Goal: Check status: Check status

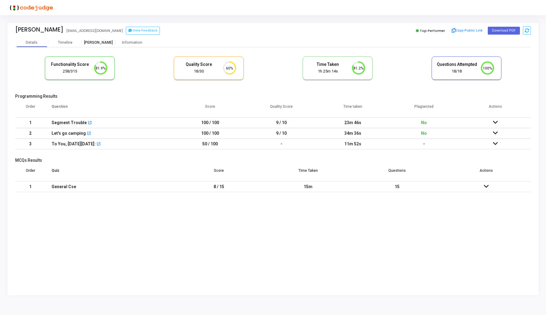
click at [106, 42] on div "[PERSON_NAME]" at bounding box center [98, 42] width 33 height 5
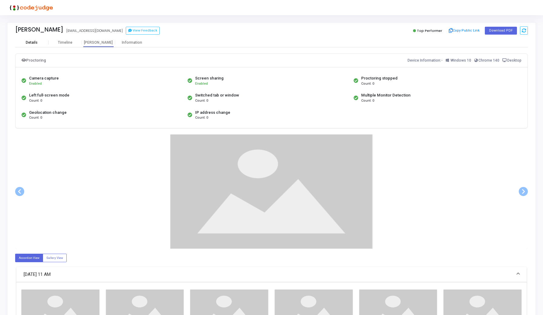
click at [34, 40] on div "Details" at bounding box center [31, 42] width 33 height 9
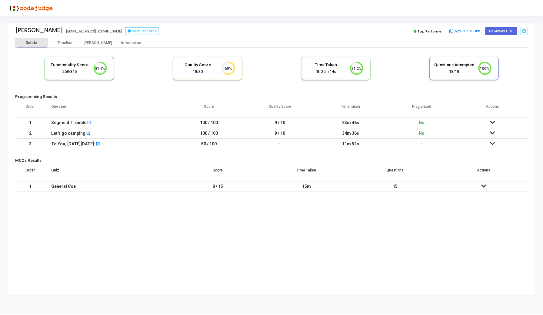
scroll to position [13, 15]
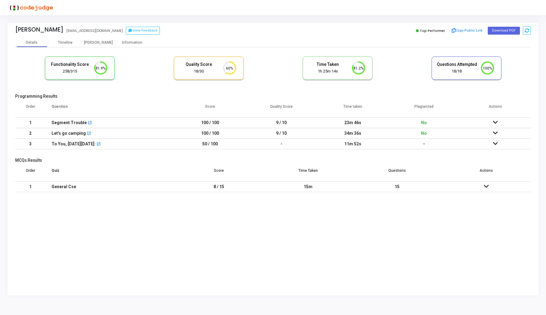
click at [495, 121] on icon at bounding box center [495, 122] width 5 height 4
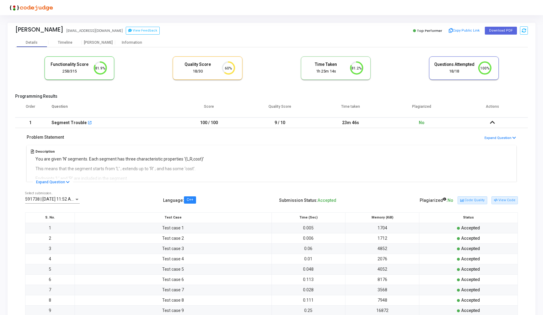
click at [490, 121] on icon at bounding box center [492, 122] width 5 height 4
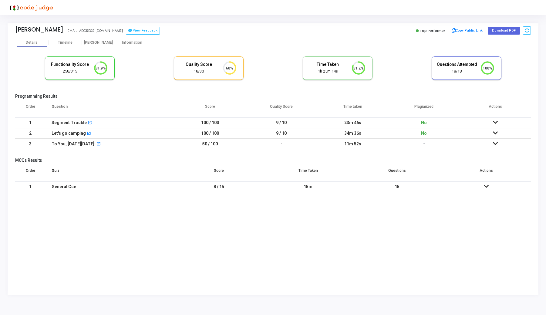
click at [493, 132] on icon at bounding box center [495, 133] width 5 height 4
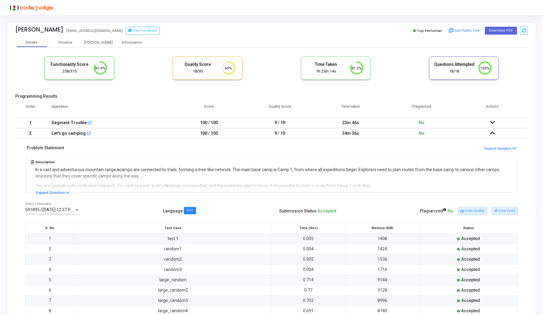
click at [493, 132] on icon at bounding box center [492, 133] width 5 height 4
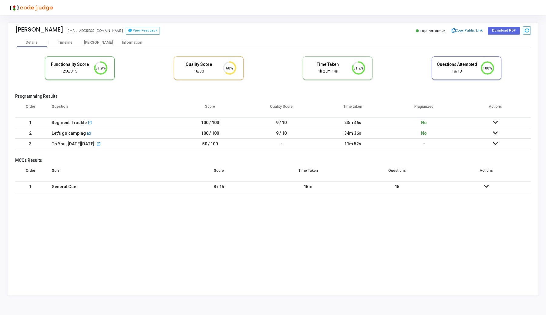
click at [494, 145] on icon at bounding box center [495, 143] width 5 height 4
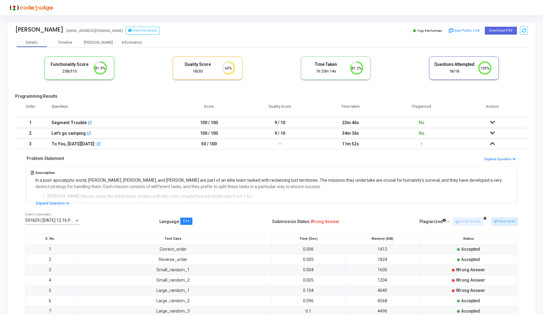
click at [494, 145] on icon at bounding box center [492, 143] width 5 height 4
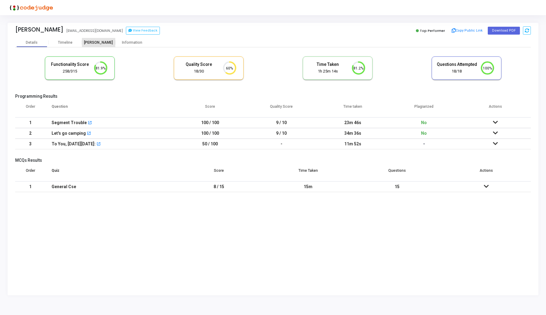
click at [104, 40] on div "[PERSON_NAME]" at bounding box center [98, 42] width 33 height 9
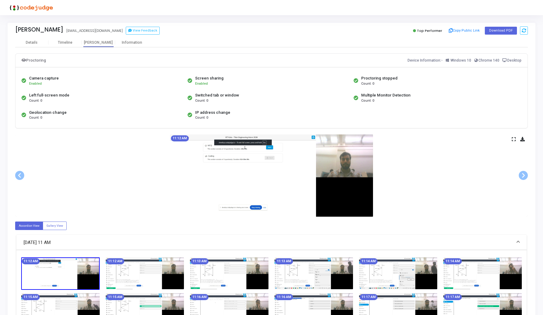
click at [510, 139] on div "11:12 AM" at bounding box center [271, 175] width 513 height 82
click at [514, 140] on icon at bounding box center [514, 138] width 4 height 3
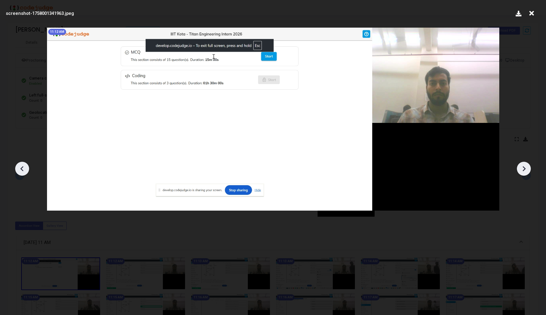
click at [524, 167] on icon at bounding box center [523, 168] width 9 height 9
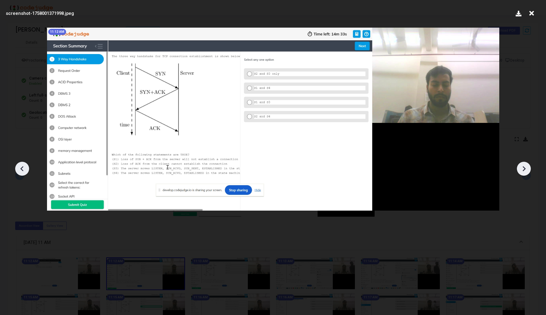
click at [524, 167] on icon at bounding box center [523, 168] width 9 height 9
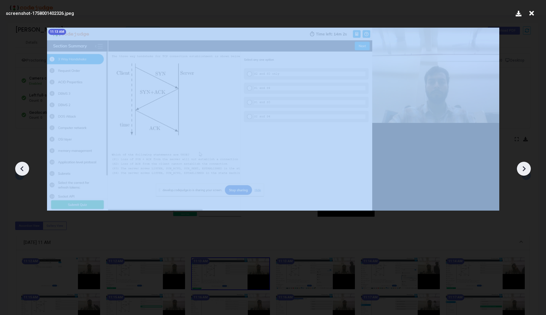
click at [524, 167] on icon at bounding box center [523, 168] width 9 height 9
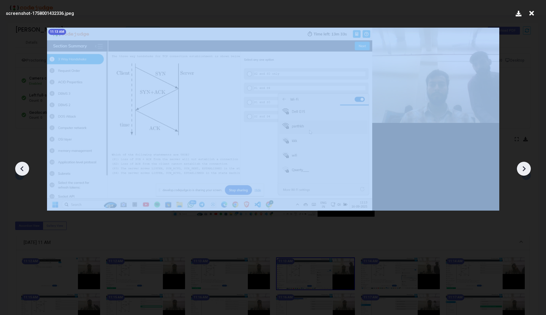
click at [524, 167] on icon at bounding box center [523, 168] width 9 height 9
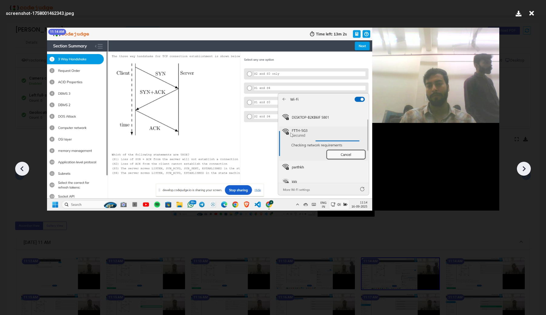
click at [524, 167] on icon at bounding box center [523, 168] width 9 height 9
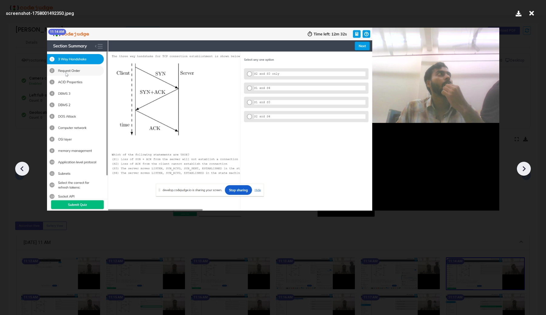
click at [524, 167] on icon at bounding box center [523, 168] width 9 height 9
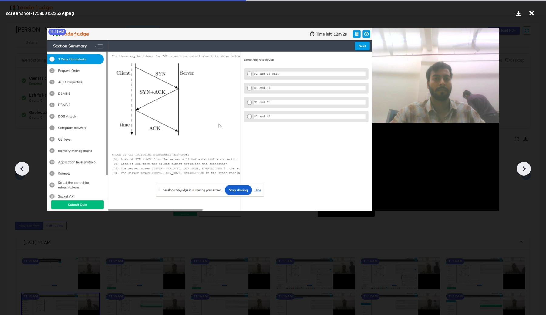
click at [524, 167] on icon at bounding box center [523, 168] width 9 height 9
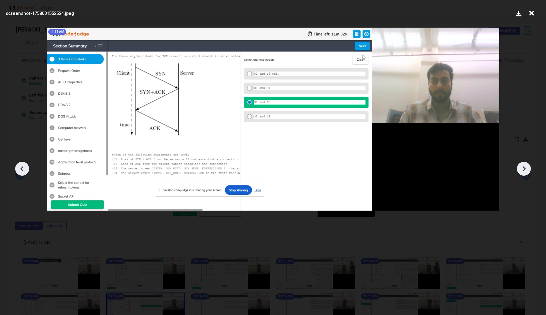
click at [524, 167] on icon at bounding box center [523, 168] width 9 height 9
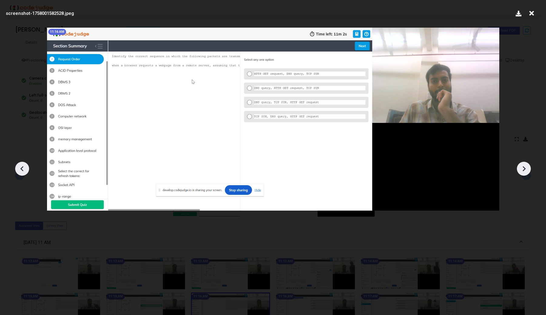
click at [524, 167] on icon at bounding box center [523, 168] width 9 height 9
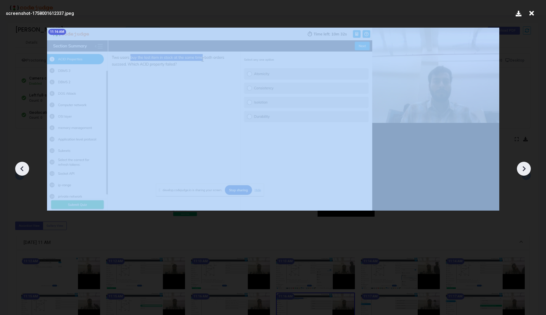
click at [524, 167] on icon at bounding box center [523, 168] width 9 height 9
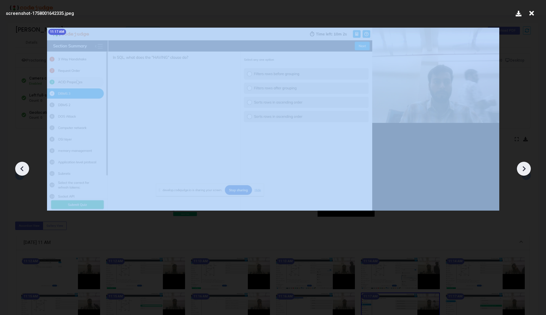
click at [524, 167] on icon at bounding box center [523, 168] width 9 height 9
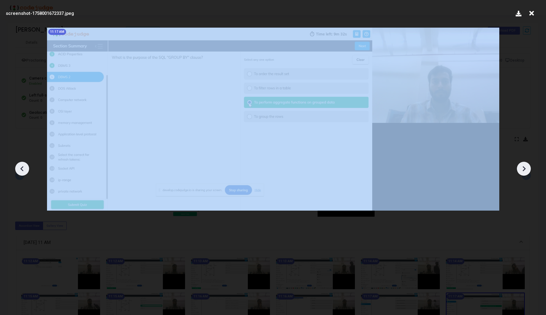
click at [524, 167] on icon at bounding box center [523, 168] width 9 height 9
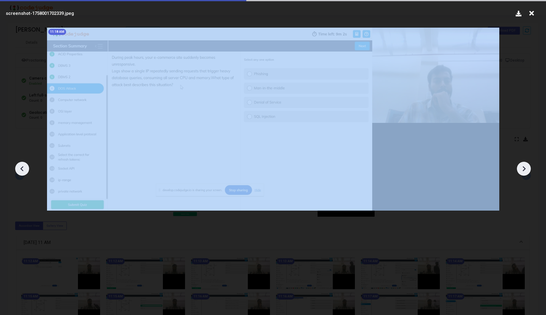
click at [524, 167] on icon at bounding box center [523, 168] width 9 height 9
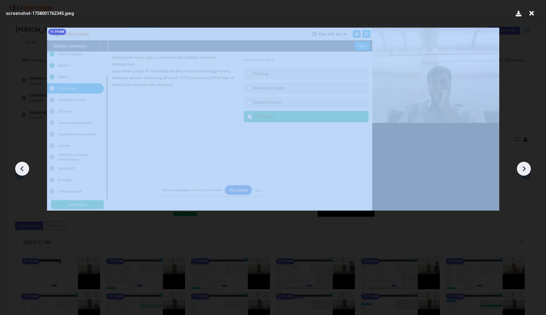
click at [524, 167] on icon at bounding box center [523, 168] width 9 height 9
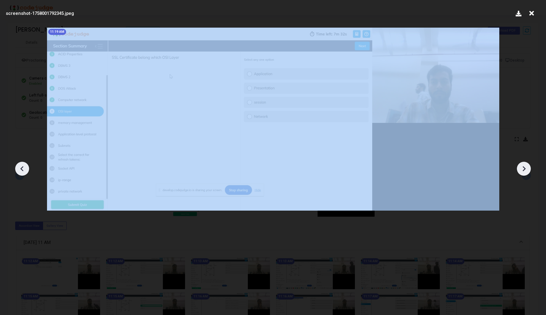
click at [524, 167] on icon at bounding box center [523, 168] width 9 height 9
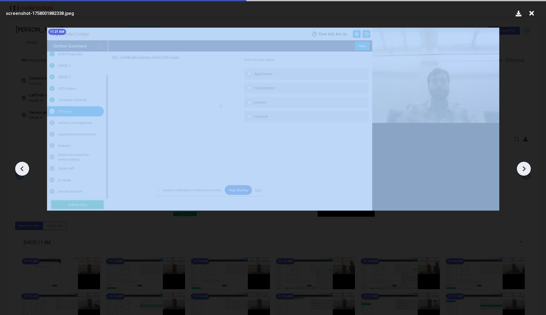
click at [524, 167] on icon at bounding box center [523, 168] width 9 height 9
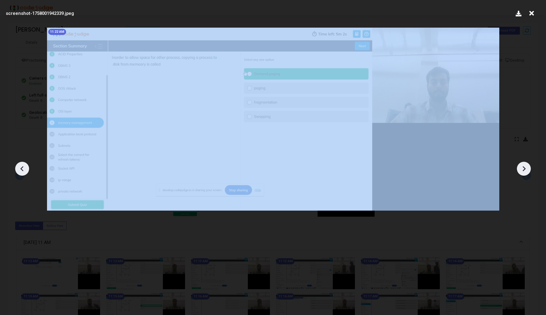
click at [524, 167] on icon at bounding box center [523, 168] width 9 height 9
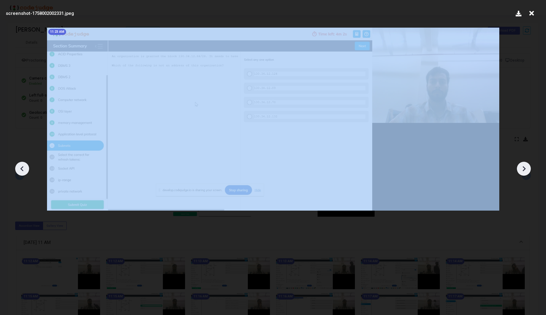
click at [524, 167] on icon at bounding box center [523, 168] width 9 height 9
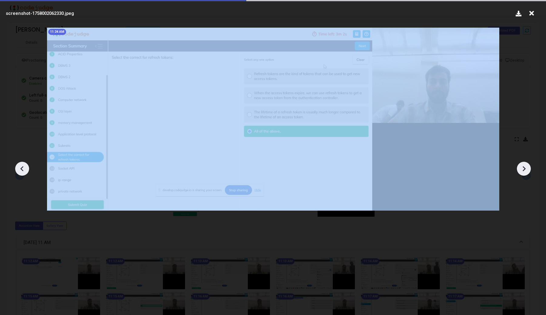
click at [524, 167] on icon at bounding box center [523, 168] width 9 height 9
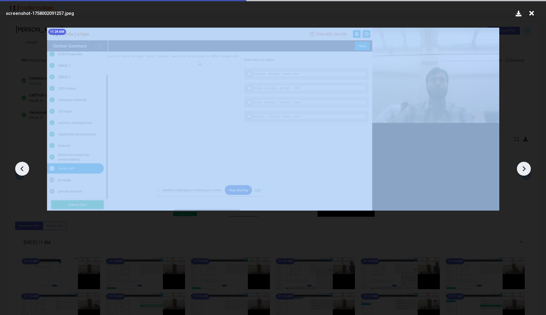
click at [524, 167] on icon at bounding box center [523, 168] width 9 height 9
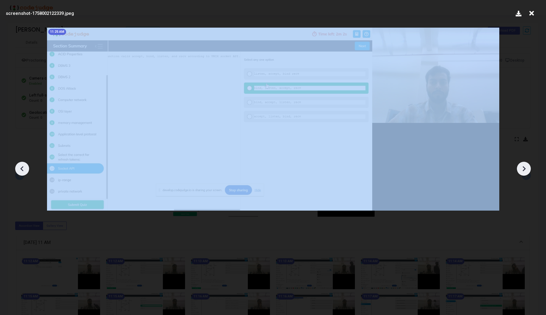
click at [524, 167] on icon at bounding box center [523, 168] width 9 height 9
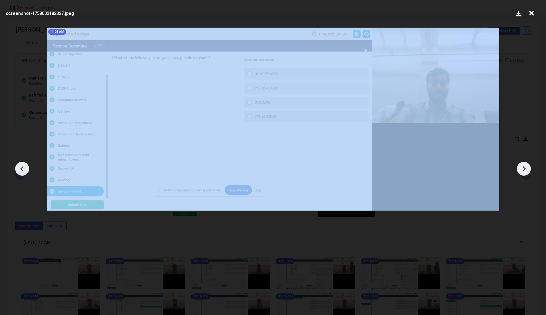
click at [524, 167] on icon at bounding box center [523, 168] width 9 height 9
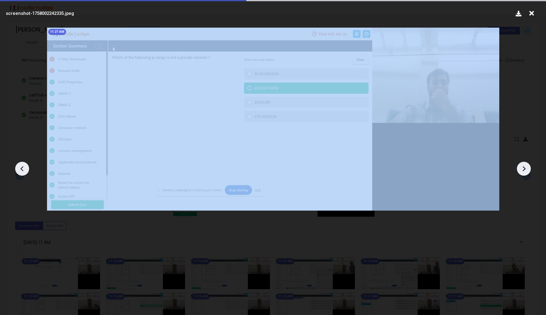
click at [524, 167] on icon at bounding box center [523, 168] width 9 height 9
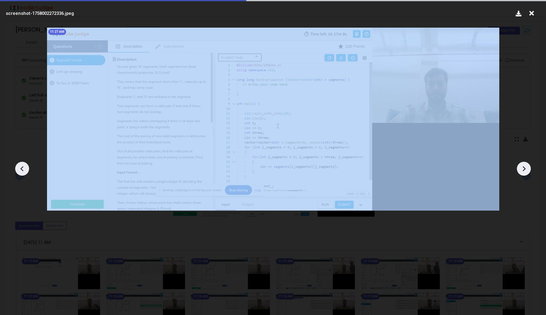
click at [524, 167] on icon at bounding box center [523, 168] width 9 height 9
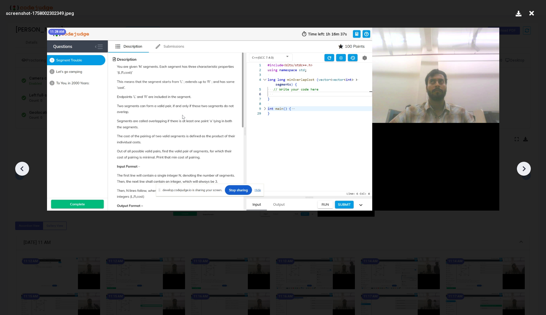
click at [21, 168] on icon at bounding box center [21, 168] width 3 height 5
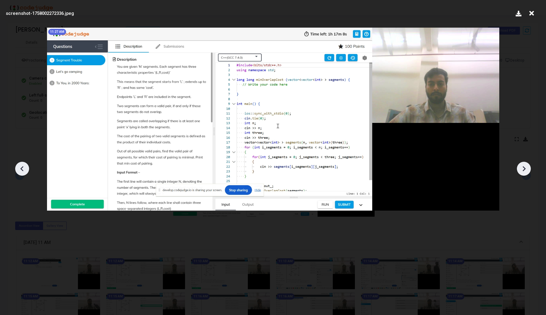
click at [21, 168] on icon at bounding box center [21, 168] width 3 height 5
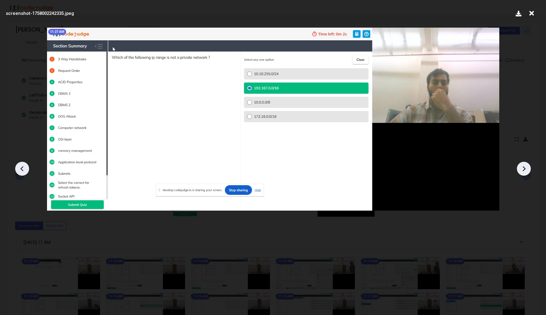
click at [521, 168] on icon at bounding box center [523, 168] width 9 height 9
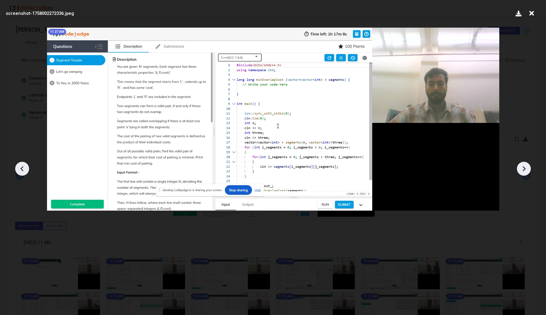
click at [521, 168] on icon at bounding box center [523, 168] width 9 height 9
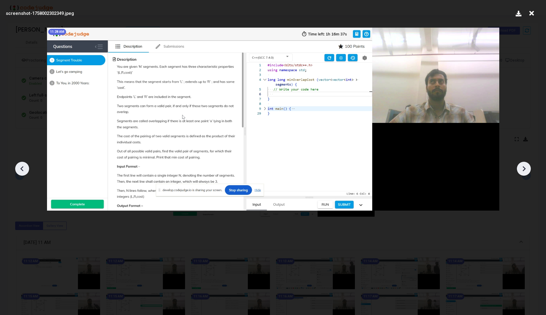
click at [521, 168] on icon at bounding box center [523, 168] width 9 height 9
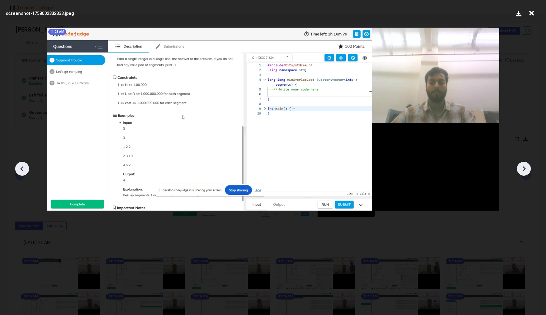
click at [521, 168] on icon at bounding box center [523, 168] width 9 height 9
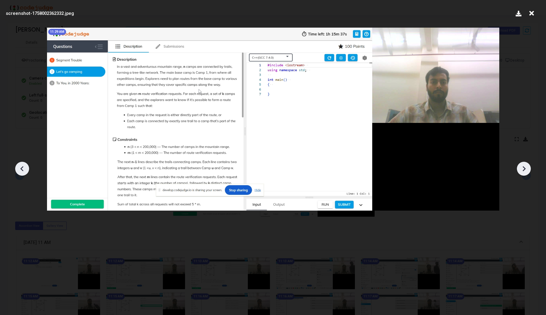
click at [521, 168] on icon at bounding box center [523, 168] width 9 height 9
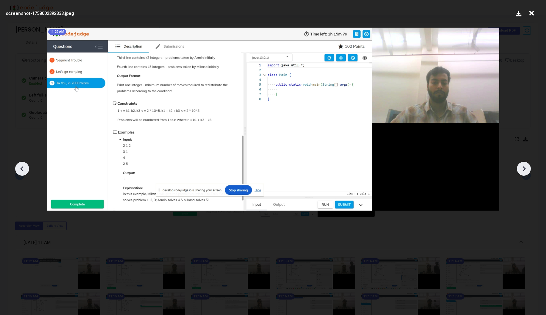
click at [521, 168] on icon at bounding box center [523, 168] width 9 height 9
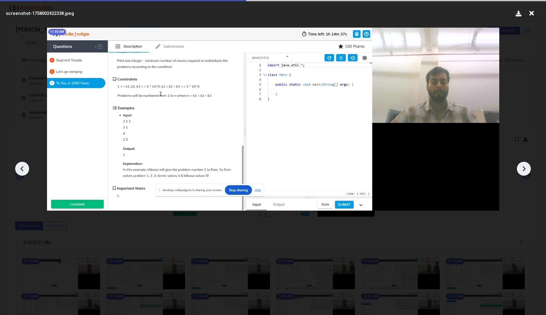
click at [521, 168] on icon at bounding box center [523, 168] width 9 height 9
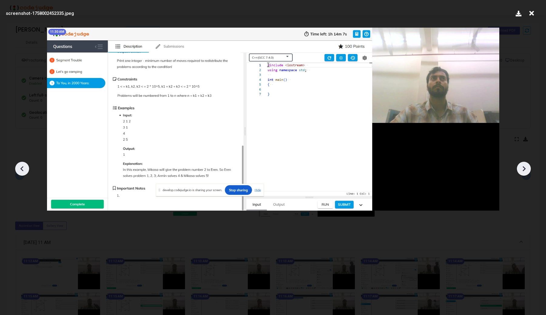
click at [521, 168] on icon at bounding box center [523, 168] width 9 height 9
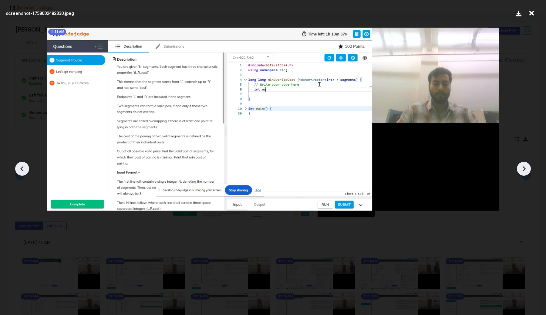
click at [521, 168] on icon at bounding box center [523, 168] width 9 height 9
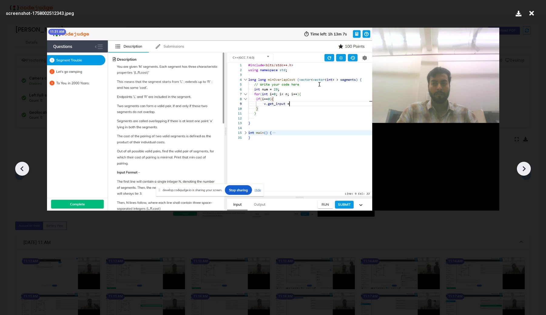
click at [521, 168] on icon at bounding box center [523, 168] width 9 height 9
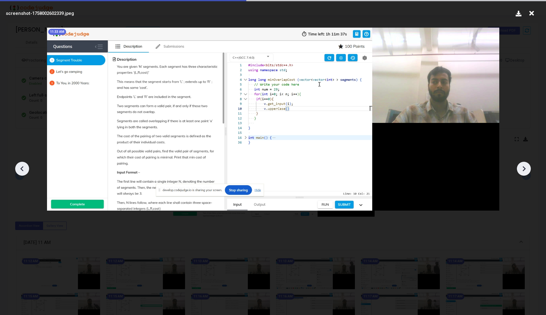
click at [521, 168] on icon at bounding box center [523, 168] width 9 height 9
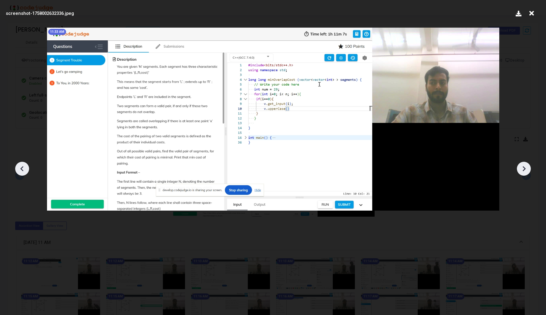
click at [521, 168] on icon at bounding box center [523, 168] width 9 height 9
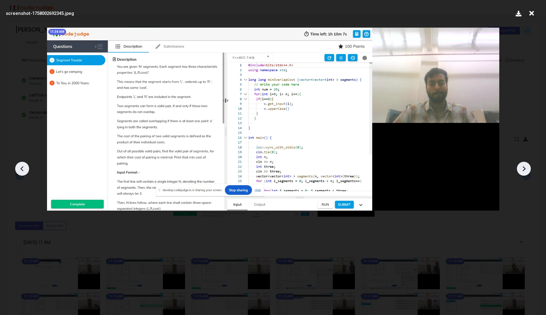
click at [521, 168] on icon at bounding box center [523, 168] width 9 height 9
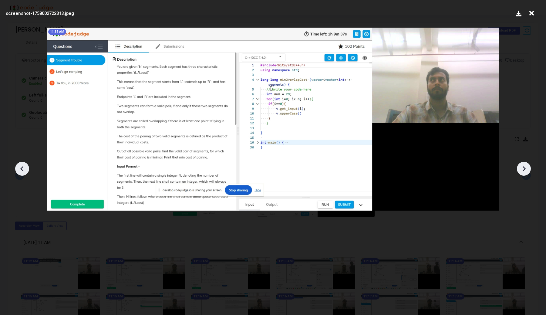
click at [521, 168] on icon at bounding box center [523, 168] width 9 height 9
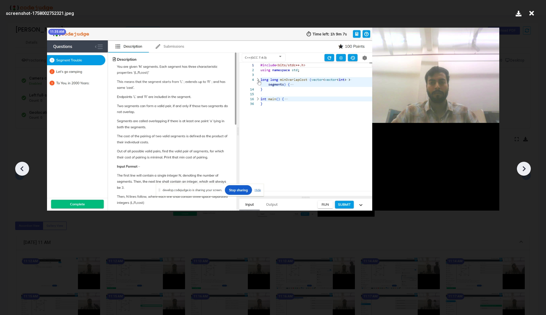
click at [521, 168] on icon at bounding box center [523, 168] width 9 height 9
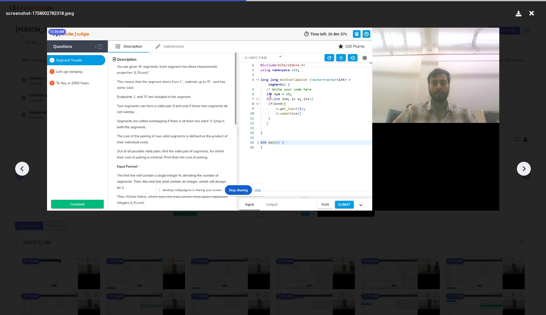
click at [521, 168] on icon at bounding box center [523, 168] width 9 height 9
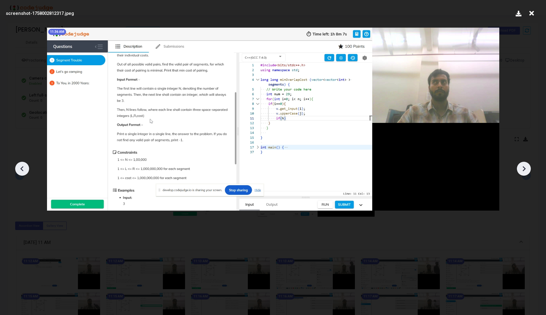
click at [521, 168] on icon at bounding box center [523, 168] width 9 height 9
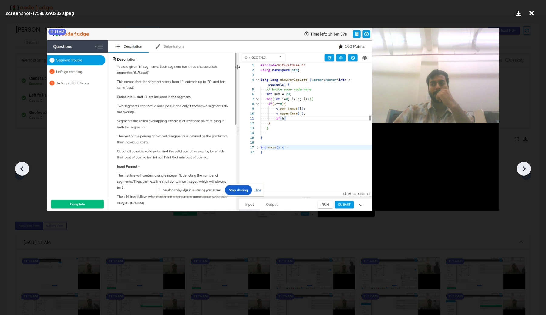
click at [521, 168] on icon at bounding box center [523, 168] width 9 height 9
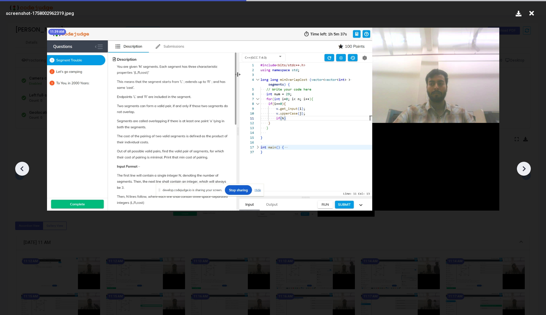
click at [521, 168] on icon at bounding box center [523, 168] width 9 height 9
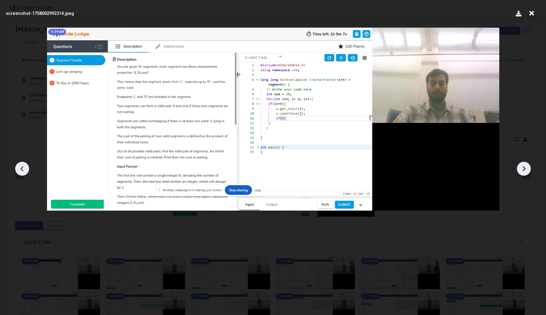
click at [521, 168] on icon at bounding box center [523, 168] width 9 height 9
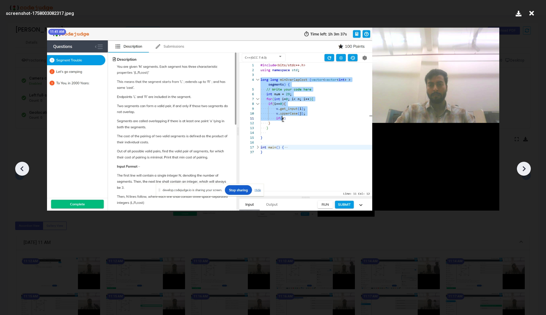
click at [521, 168] on icon at bounding box center [523, 168] width 9 height 9
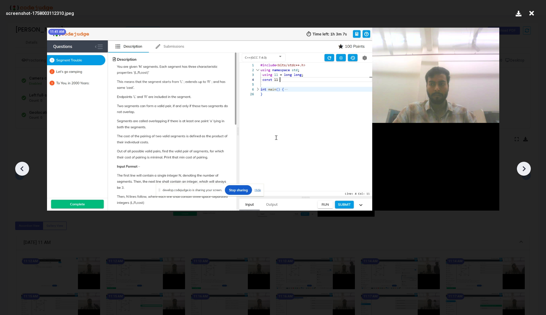
click at [521, 168] on icon at bounding box center [523, 168] width 9 height 9
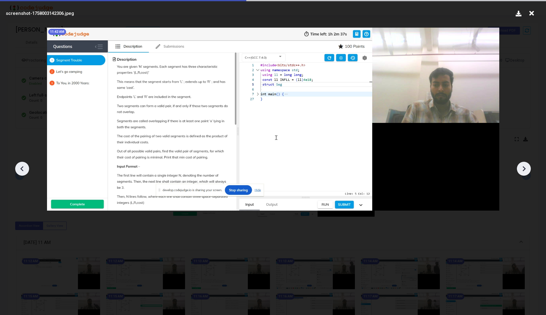
click at [521, 168] on icon at bounding box center [523, 168] width 9 height 9
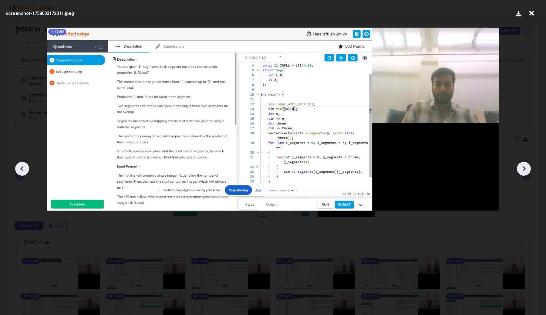
click at [20, 169] on icon at bounding box center [22, 168] width 9 height 9
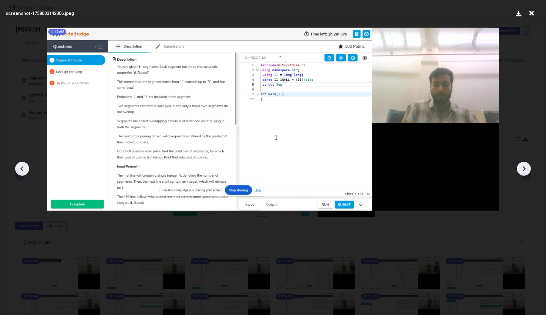
click at [20, 169] on icon at bounding box center [22, 168] width 9 height 9
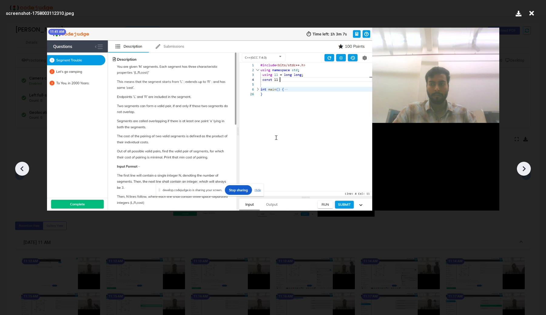
click at [20, 169] on icon at bounding box center [22, 168] width 9 height 9
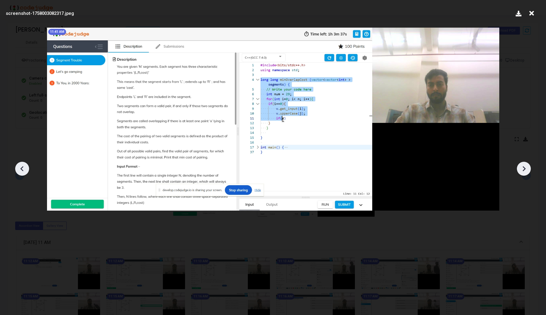
click at [20, 169] on icon at bounding box center [22, 168] width 9 height 9
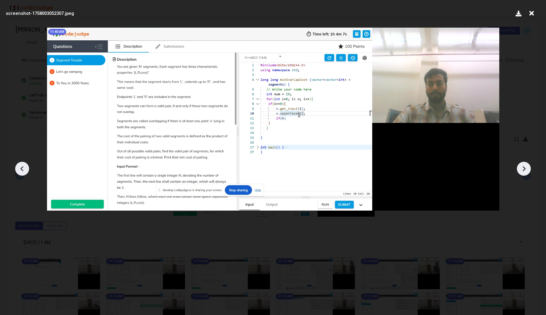
click at [525, 169] on icon at bounding box center [524, 168] width 3 height 5
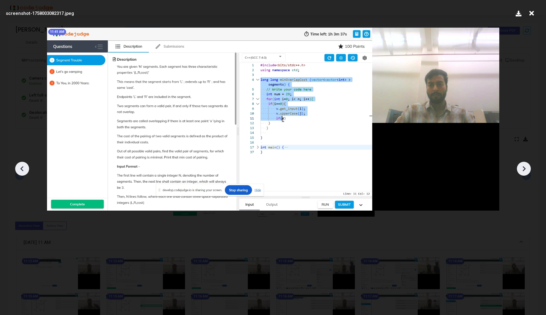
click at [525, 169] on icon at bounding box center [524, 168] width 3 height 5
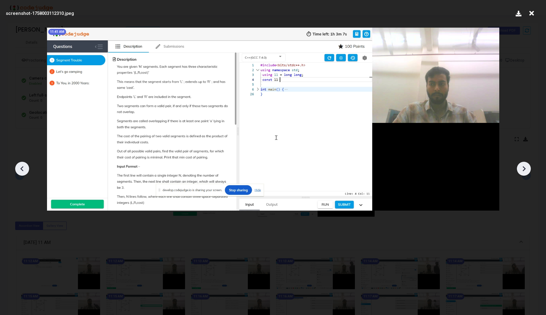
click at [525, 169] on icon at bounding box center [524, 168] width 3 height 5
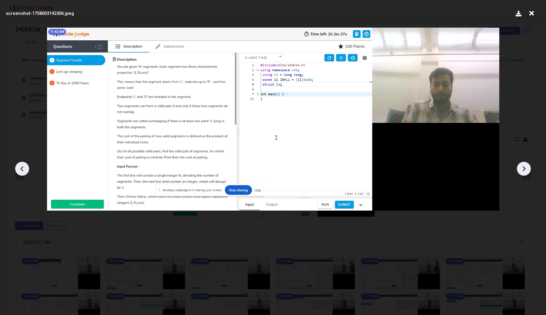
click at [525, 169] on icon at bounding box center [524, 168] width 3 height 5
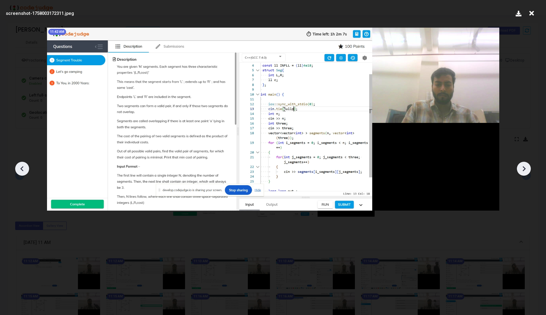
click at [525, 169] on icon at bounding box center [524, 168] width 3 height 5
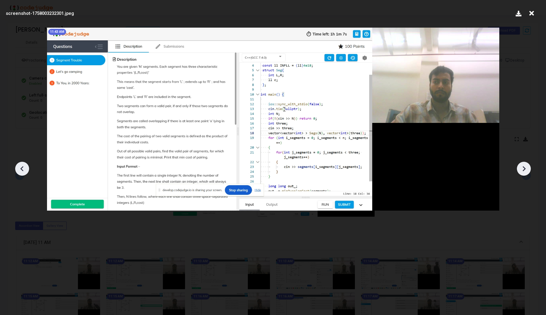
click at [525, 169] on icon at bounding box center [524, 168] width 3 height 5
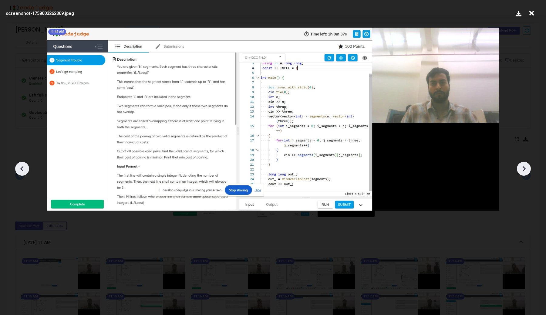
click at [525, 169] on icon at bounding box center [524, 168] width 3 height 5
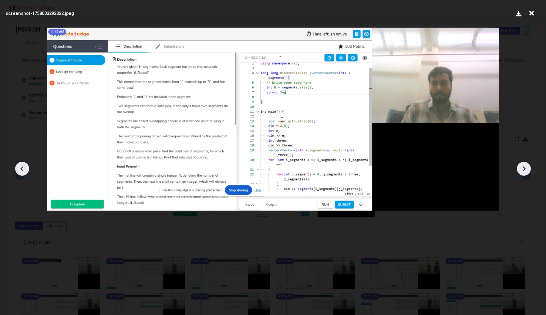
click at [525, 169] on icon at bounding box center [524, 168] width 3 height 5
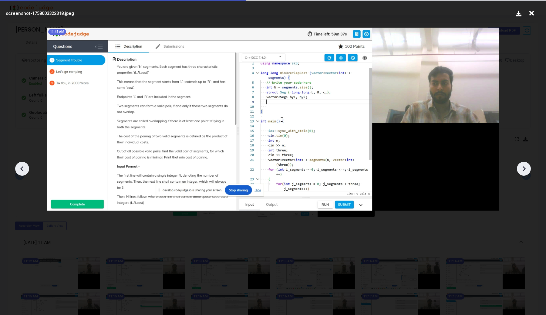
click at [525, 169] on icon at bounding box center [524, 168] width 3 height 5
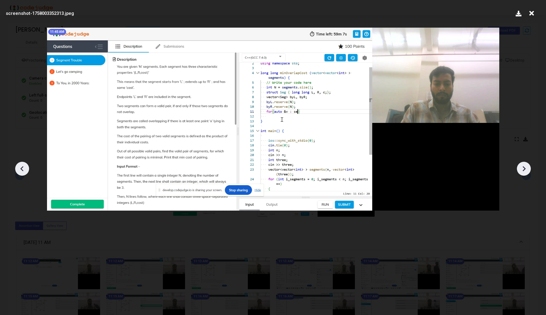
click at [525, 169] on icon at bounding box center [524, 168] width 3 height 5
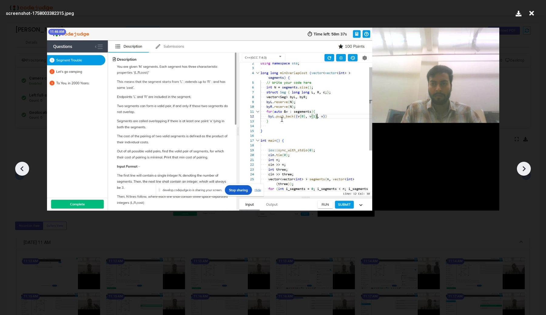
click at [525, 169] on icon at bounding box center [524, 168] width 3 height 5
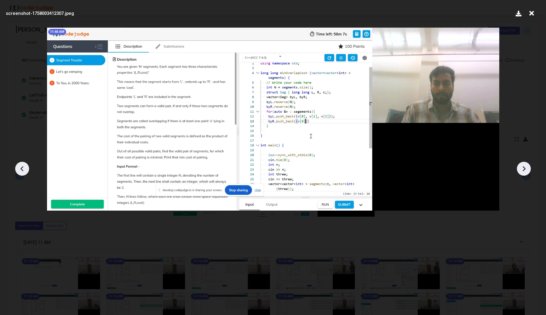
click at [525, 169] on icon at bounding box center [524, 168] width 3 height 5
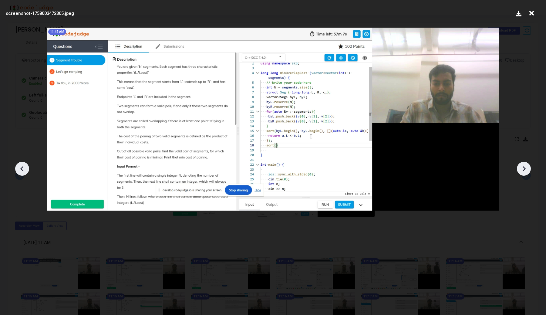
click at [525, 169] on icon at bounding box center [524, 168] width 3 height 5
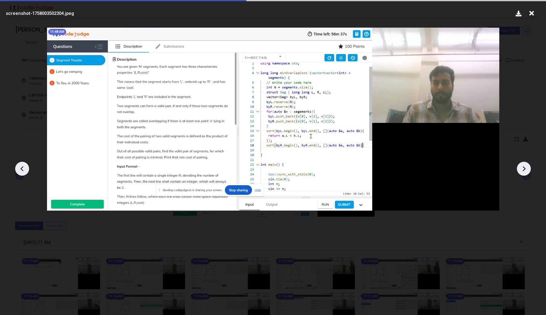
click at [525, 169] on icon at bounding box center [524, 168] width 3 height 5
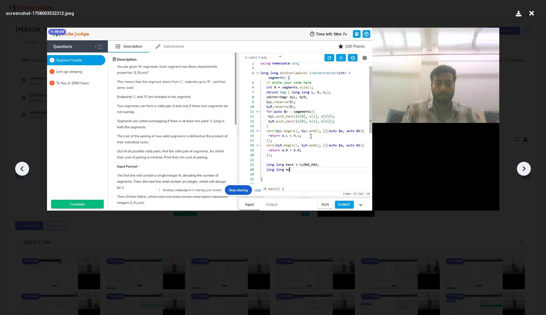
click at [525, 169] on icon at bounding box center [524, 168] width 3 height 5
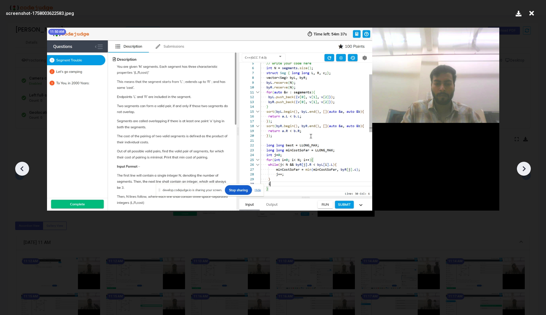
click at [525, 169] on icon at bounding box center [524, 168] width 3 height 5
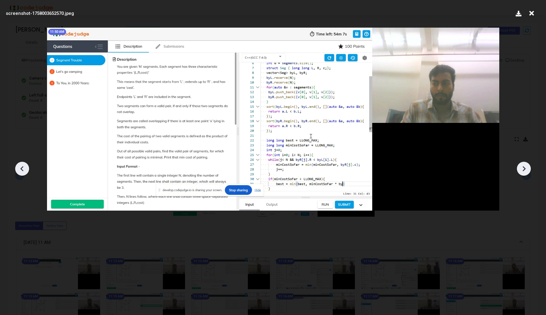
click at [525, 169] on icon at bounding box center [524, 168] width 3 height 5
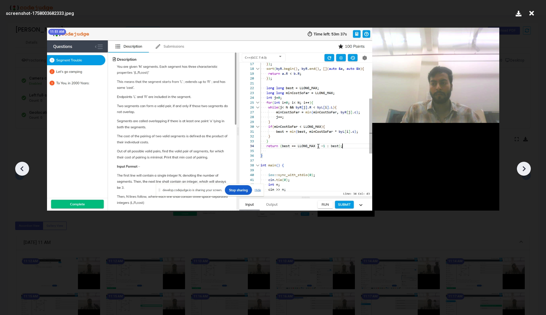
click at [525, 169] on icon at bounding box center [524, 168] width 3 height 5
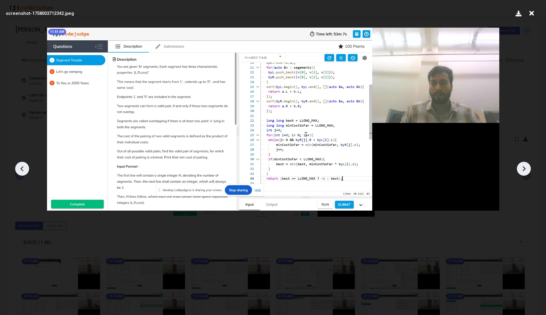
click at [525, 169] on icon at bounding box center [524, 168] width 3 height 5
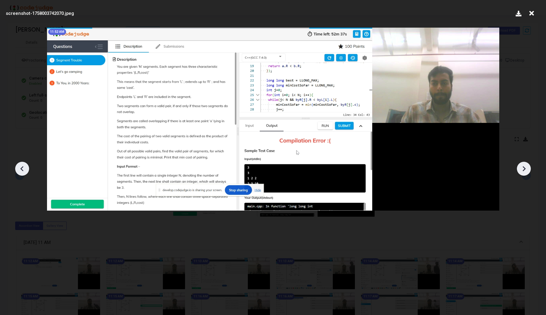
click at [525, 169] on icon at bounding box center [524, 168] width 3 height 5
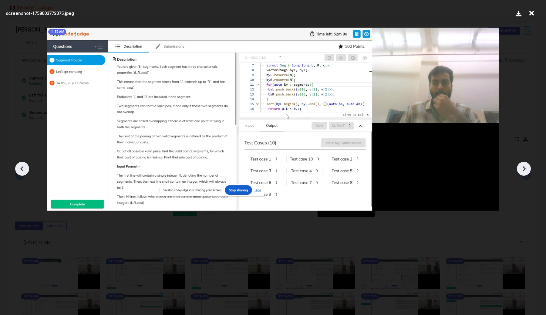
click at [525, 169] on icon at bounding box center [524, 168] width 3 height 5
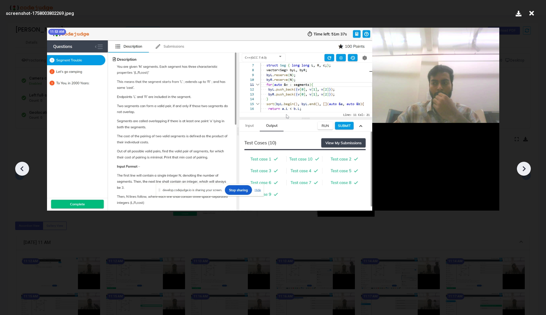
click at [525, 169] on icon at bounding box center [524, 168] width 3 height 5
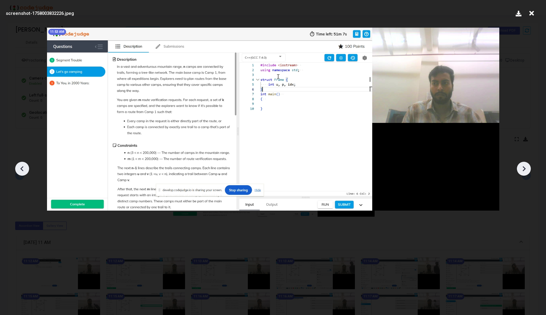
click at [525, 169] on icon at bounding box center [524, 168] width 3 height 5
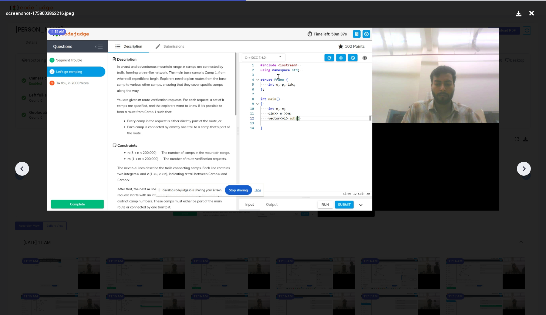
click at [525, 169] on icon at bounding box center [524, 168] width 3 height 5
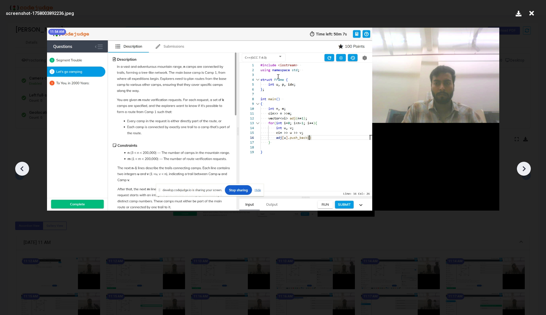
click at [525, 169] on icon at bounding box center [524, 168] width 3 height 5
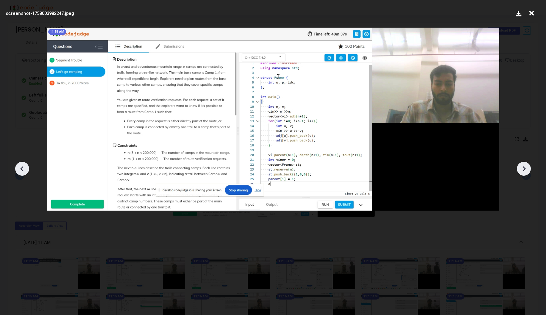
click at [525, 169] on icon at bounding box center [524, 168] width 3 height 5
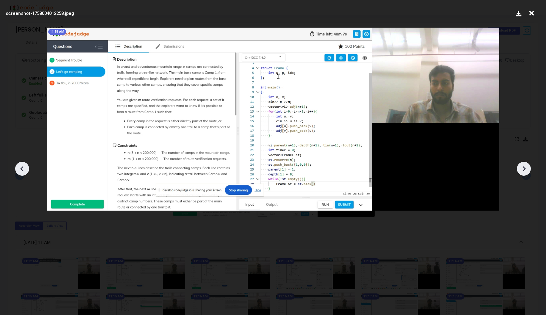
click at [525, 169] on icon at bounding box center [524, 168] width 3 height 5
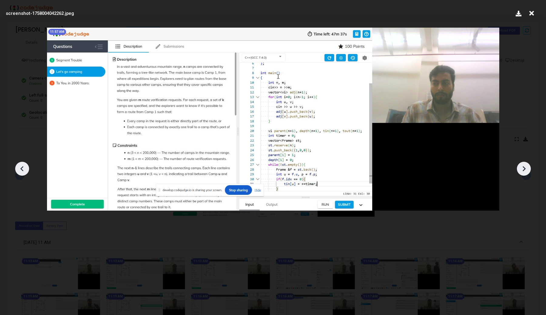
click at [525, 169] on icon at bounding box center [524, 168] width 3 height 5
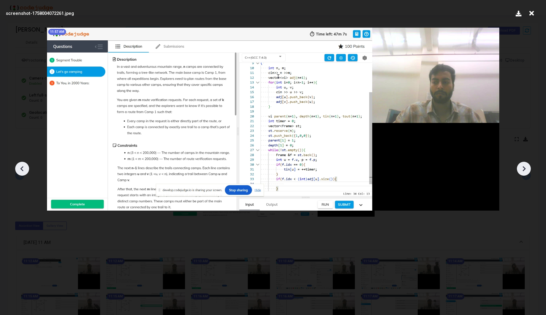
click at [525, 169] on icon at bounding box center [524, 168] width 3 height 5
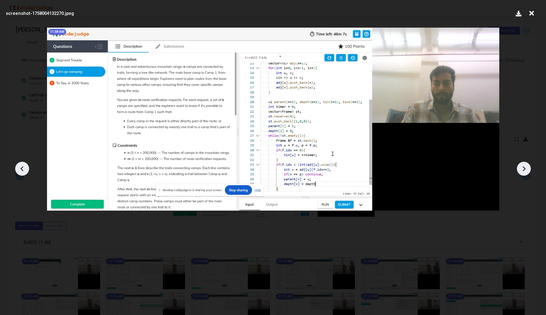
click at [525, 169] on icon at bounding box center [524, 168] width 3 height 5
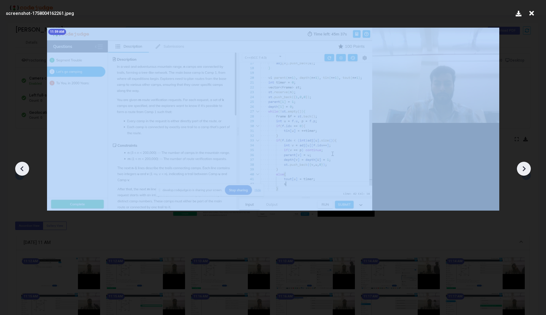
click at [525, 169] on icon at bounding box center [524, 168] width 3 height 5
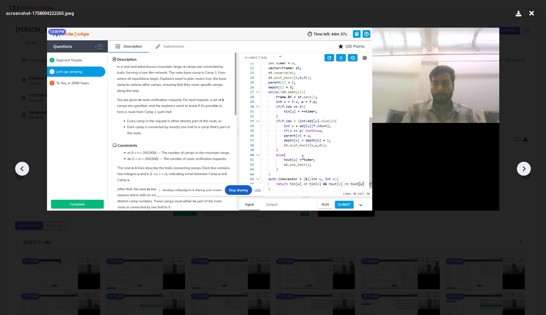
click at [525, 169] on icon at bounding box center [524, 168] width 3 height 5
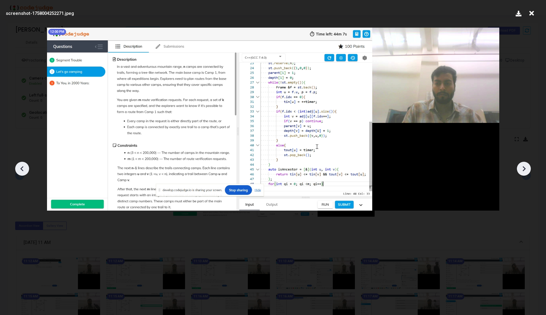
click at [525, 169] on icon at bounding box center [524, 168] width 3 height 5
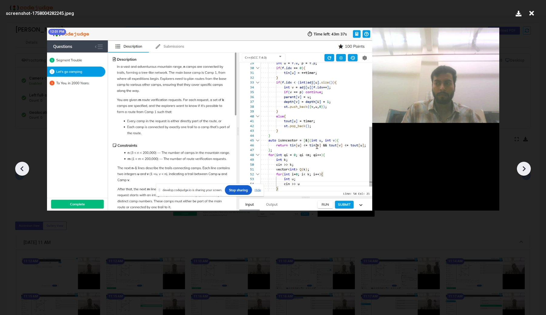
click at [525, 169] on icon at bounding box center [524, 168] width 3 height 5
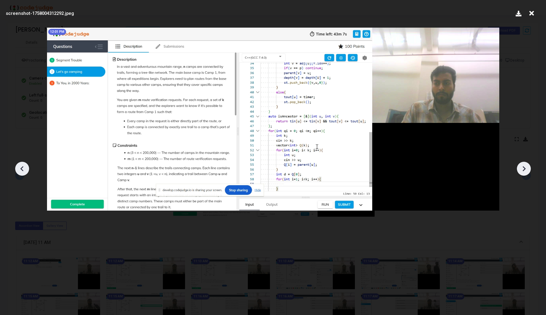
click at [525, 169] on icon at bounding box center [524, 168] width 3 height 5
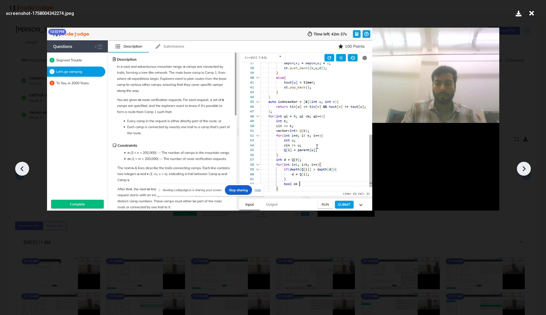
click at [525, 169] on icon at bounding box center [524, 168] width 3 height 5
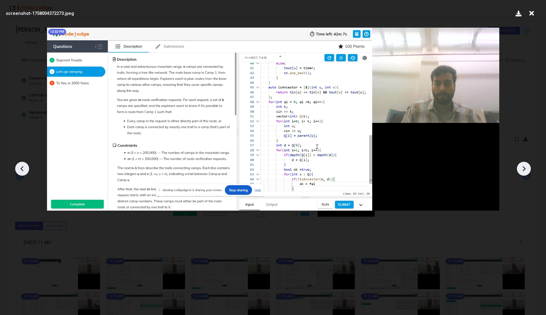
click at [525, 169] on icon at bounding box center [524, 168] width 3 height 5
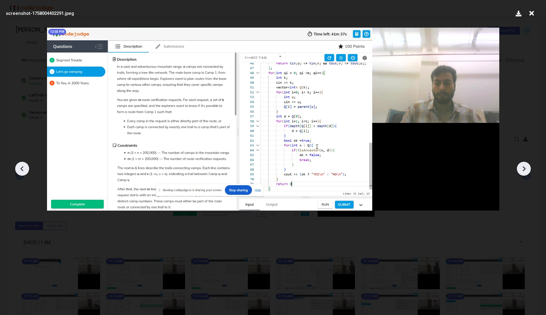
click at [525, 169] on icon at bounding box center [524, 168] width 3 height 5
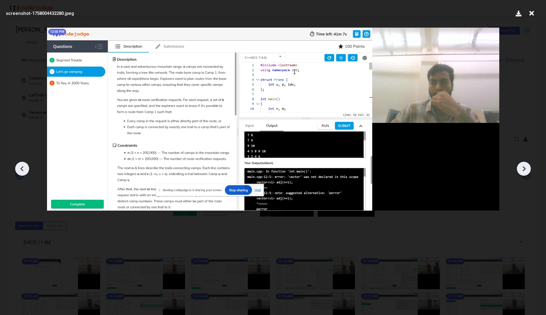
click at [525, 169] on icon at bounding box center [524, 168] width 3 height 5
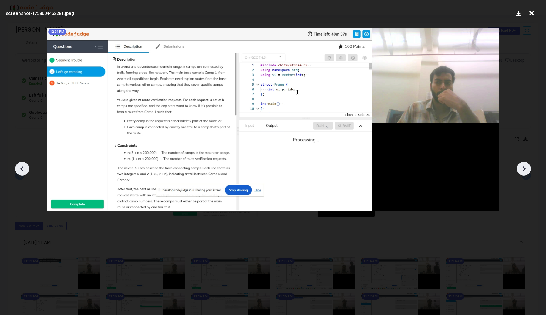
click at [525, 169] on icon at bounding box center [524, 168] width 3 height 5
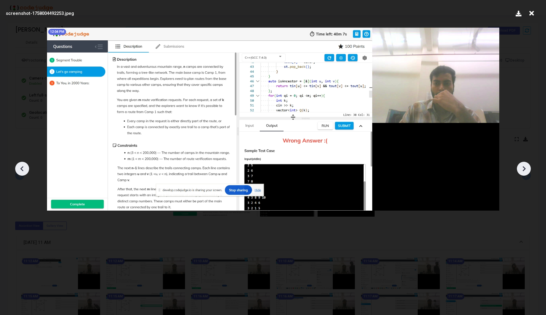
click at [525, 169] on icon at bounding box center [524, 168] width 3 height 5
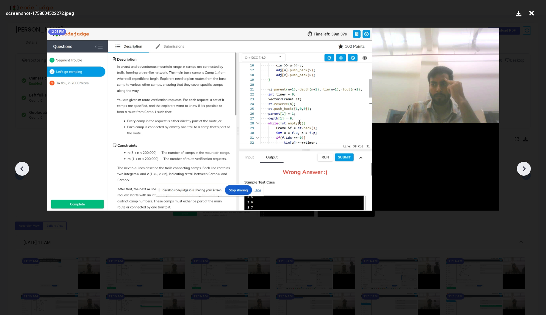
click at [525, 169] on icon at bounding box center [524, 168] width 3 height 5
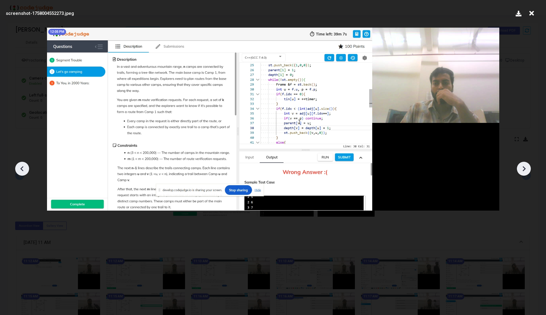
click at [525, 169] on icon at bounding box center [524, 168] width 3 height 5
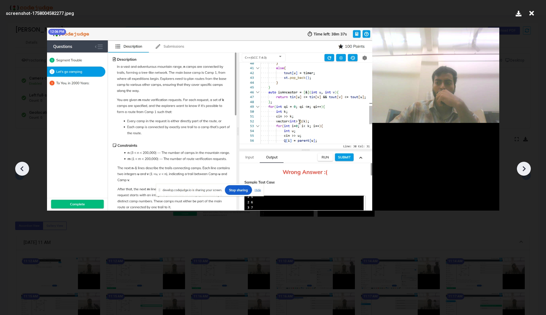
click at [525, 169] on icon at bounding box center [524, 168] width 3 height 5
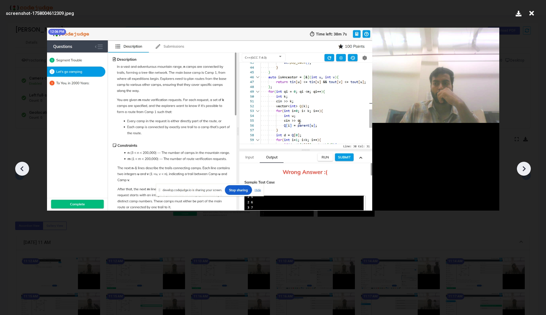
click at [525, 169] on icon at bounding box center [524, 168] width 3 height 5
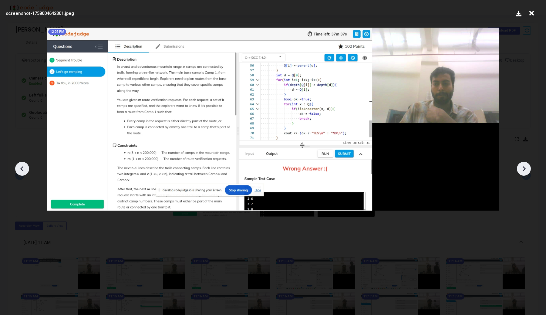
click at [525, 169] on icon at bounding box center [524, 168] width 3 height 5
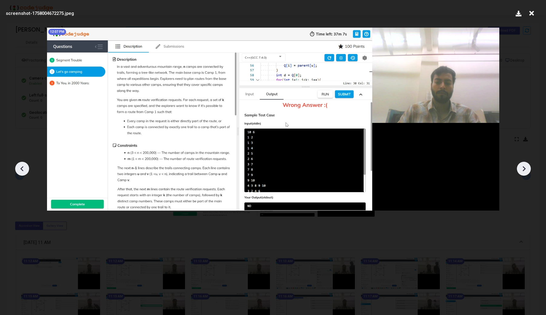
click at [525, 169] on icon at bounding box center [524, 168] width 3 height 5
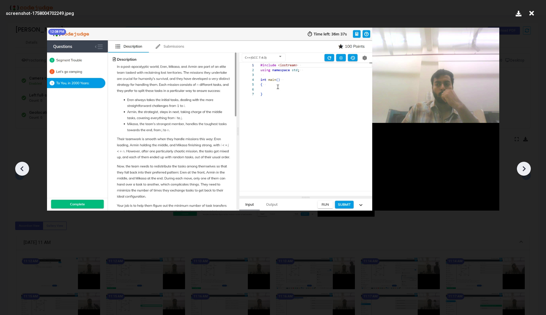
click at [525, 169] on icon at bounding box center [524, 168] width 3 height 5
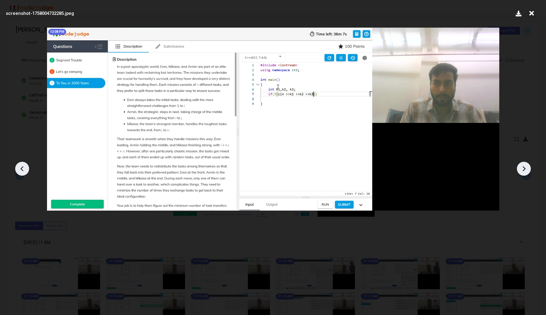
click at [525, 169] on icon at bounding box center [524, 168] width 3 height 5
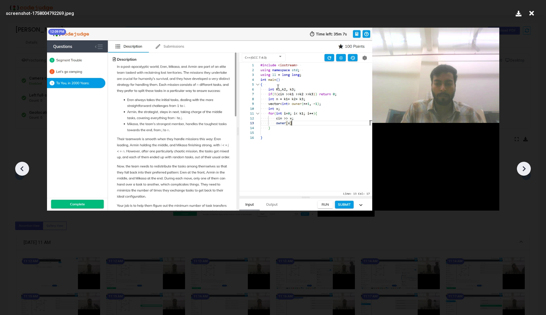
click at [525, 169] on icon at bounding box center [524, 168] width 3 height 5
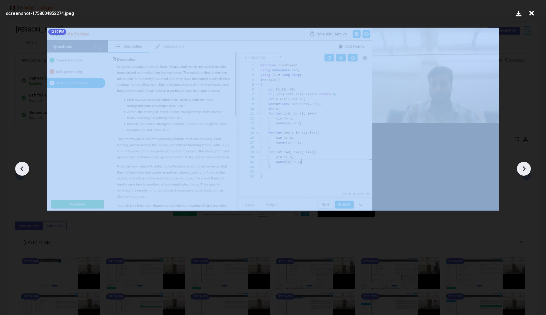
click at [525, 169] on icon at bounding box center [524, 168] width 3 height 5
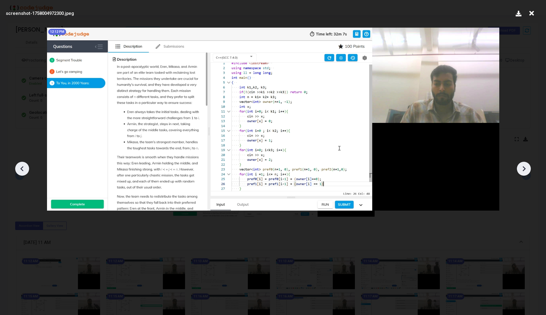
click at [525, 169] on icon at bounding box center [524, 168] width 3 height 5
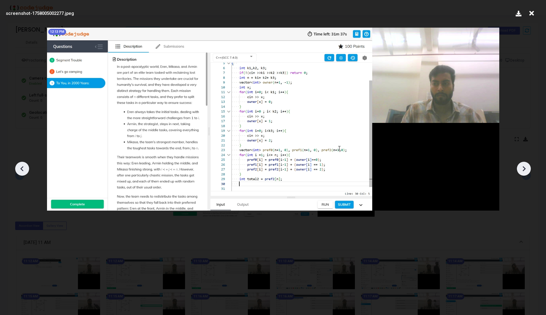
click at [525, 169] on icon at bounding box center [524, 168] width 3 height 5
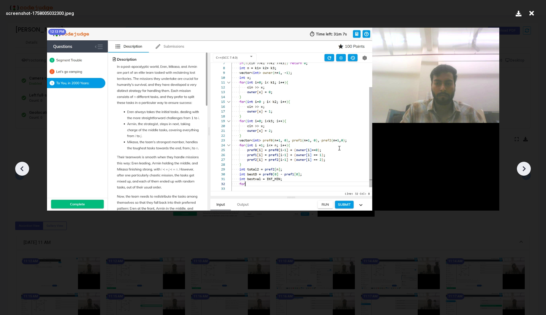
click at [525, 169] on icon at bounding box center [524, 168] width 3 height 5
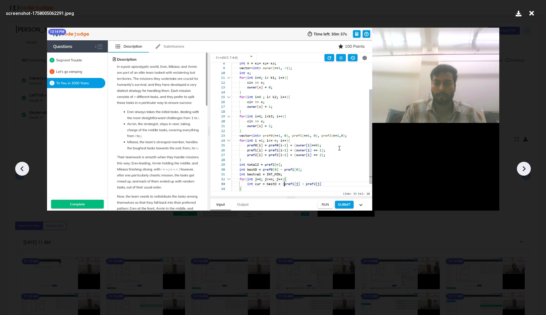
click at [525, 169] on icon at bounding box center [524, 168] width 3 height 5
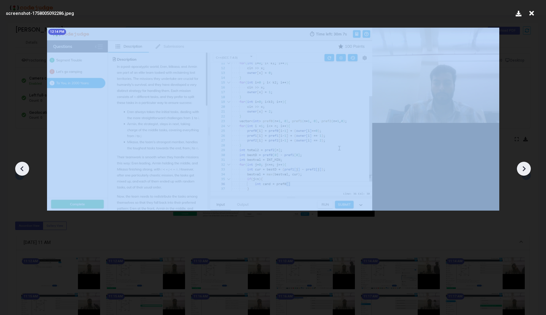
click at [525, 169] on icon at bounding box center [524, 168] width 3 height 5
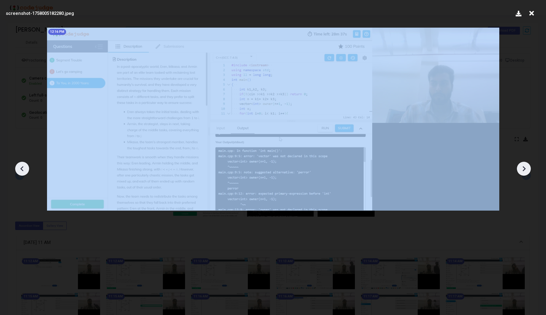
click at [525, 169] on icon at bounding box center [524, 168] width 3 height 5
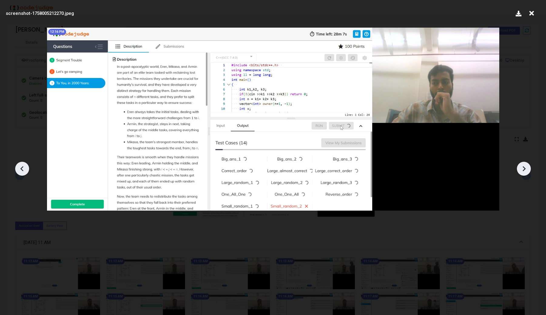
click at [525, 169] on icon at bounding box center [524, 168] width 3 height 5
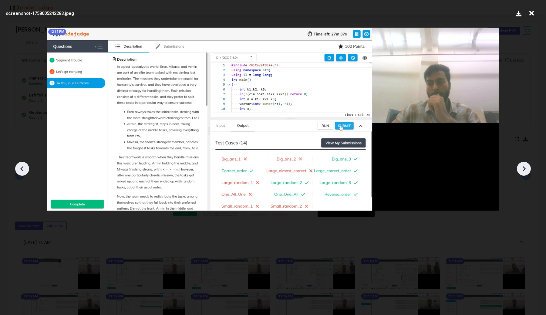
click at [525, 169] on icon at bounding box center [524, 168] width 3 height 5
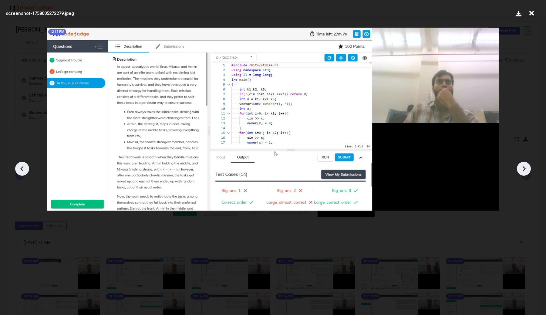
click at [525, 169] on icon at bounding box center [524, 168] width 3 height 5
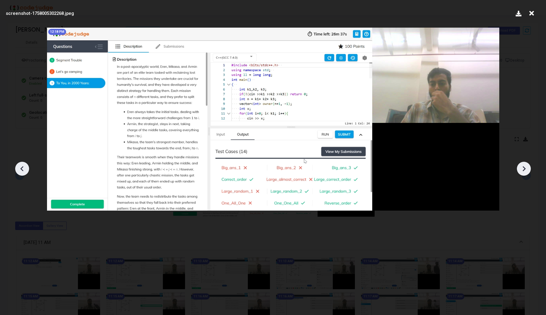
click at [525, 169] on icon at bounding box center [524, 168] width 3 height 5
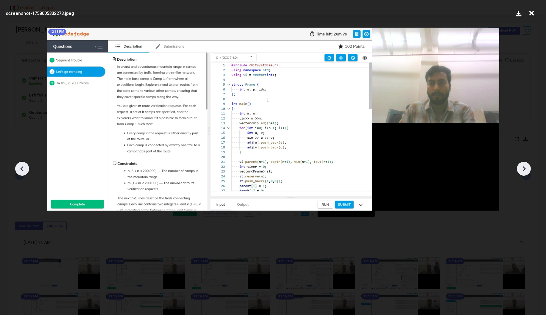
click at [525, 169] on icon at bounding box center [524, 168] width 3 height 5
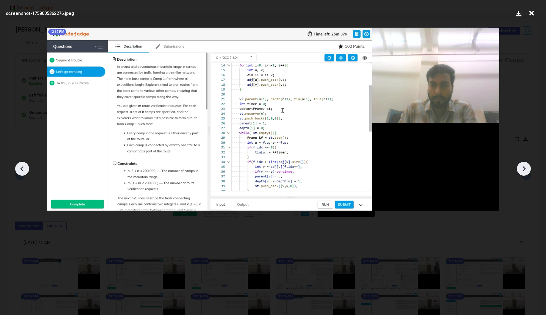
click at [525, 169] on icon at bounding box center [524, 168] width 3 height 5
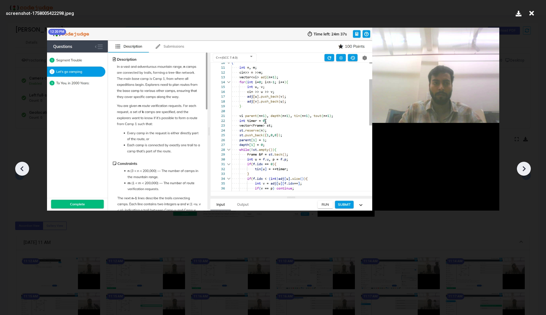
click at [525, 169] on icon at bounding box center [524, 168] width 3 height 5
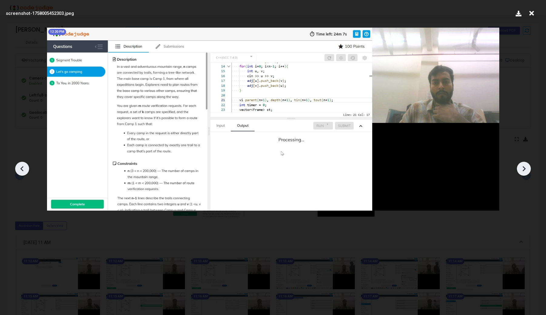
click at [525, 169] on icon at bounding box center [524, 168] width 3 height 5
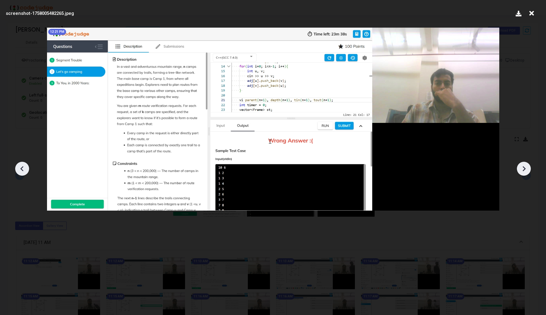
click at [525, 169] on icon at bounding box center [524, 168] width 3 height 5
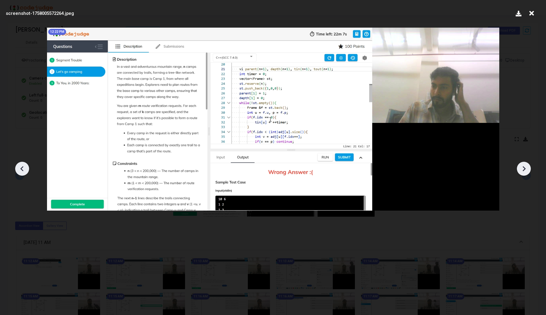
click at [525, 169] on icon at bounding box center [524, 168] width 3 height 5
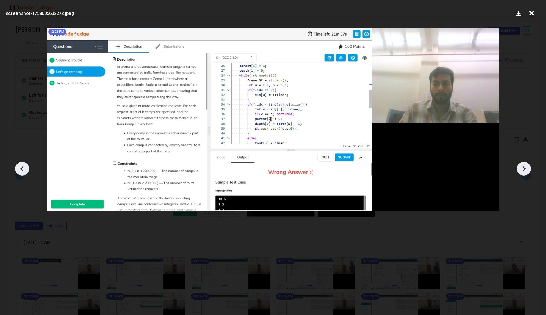
click at [525, 169] on icon at bounding box center [524, 168] width 3 height 5
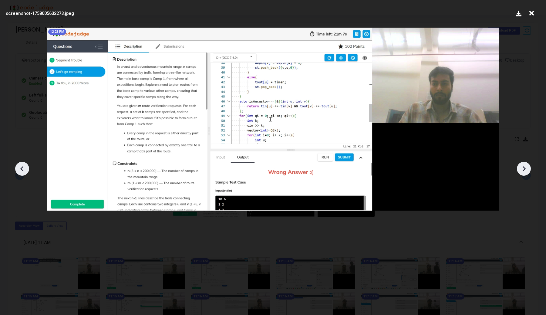
click at [525, 169] on icon at bounding box center [524, 168] width 3 height 5
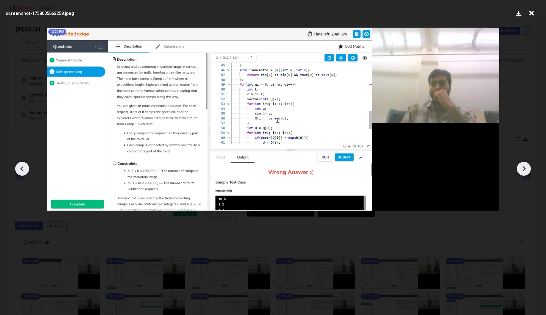
click at [525, 169] on icon at bounding box center [524, 168] width 3 height 5
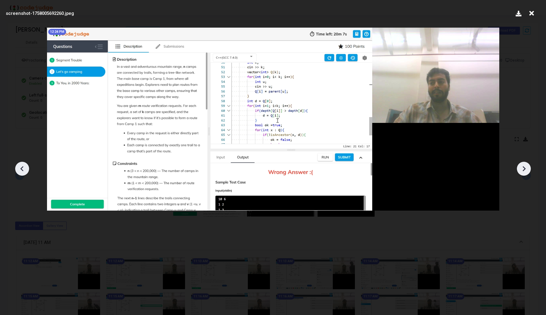
click at [525, 169] on icon at bounding box center [524, 168] width 3 height 5
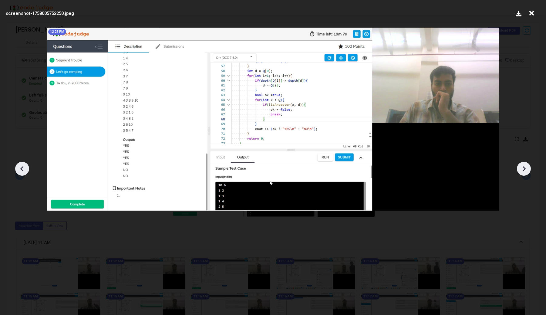
click at [525, 169] on icon at bounding box center [524, 168] width 3 height 5
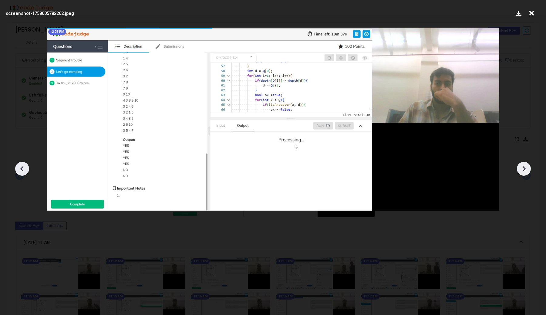
click at [525, 169] on icon at bounding box center [524, 168] width 3 height 5
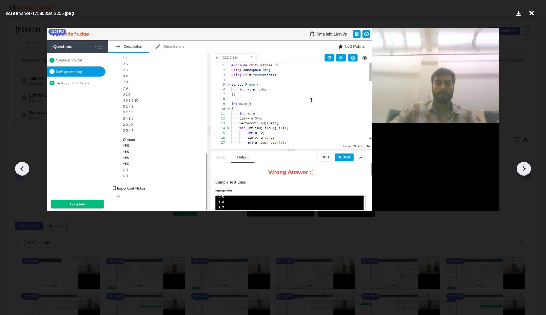
click at [525, 169] on icon at bounding box center [524, 168] width 3 height 5
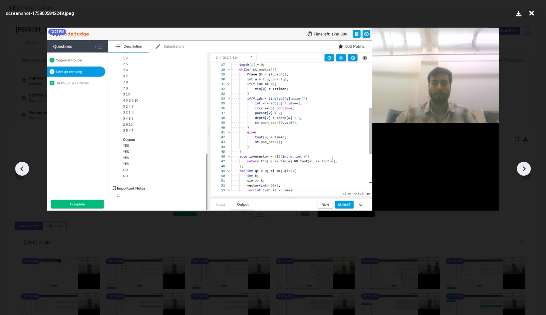
click at [525, 169] on icon at bounding box center [524, 168] width 3 height 5
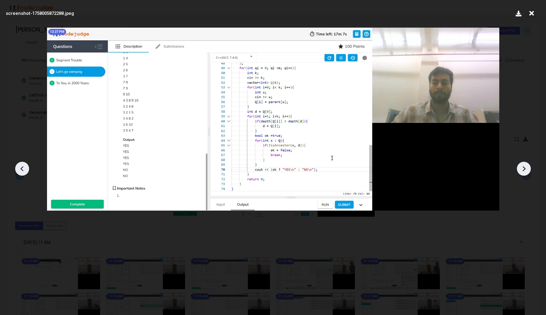
click at [525, 169] on icon at bounding box center [524, 168] width 3 height 5
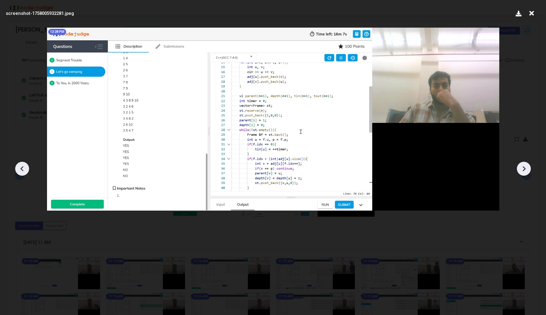
click at [525, 169] on icon at bounding box center [524, 168] width 3 height 5
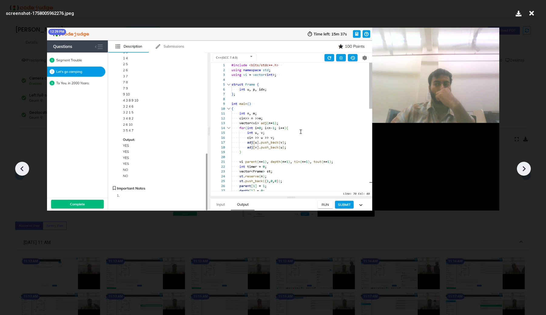
click at [525, 169] on icon at bounding box center [524, 168] width 3 height 5
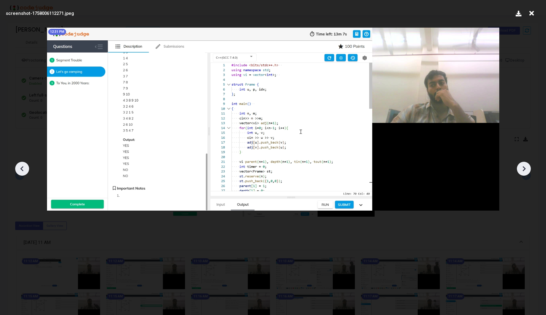
click at [525, 169] on icon at bounding box center [524, 168] width 3 height 5
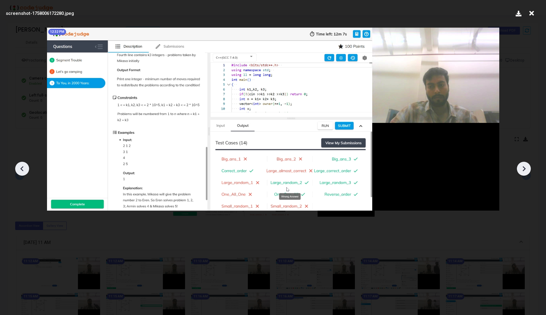
click at [525, 169] on icon at bounding box center [524, 168] width 3 height 5
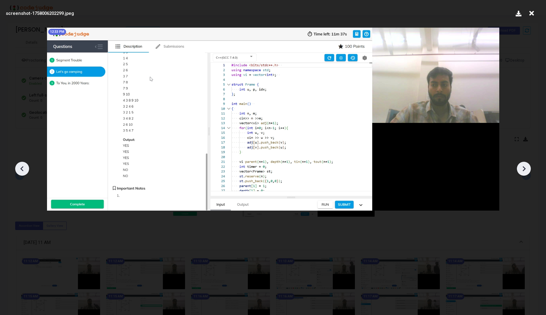
click at [525, 169] on icon at bounding box center [524, 168] width 3 height 5
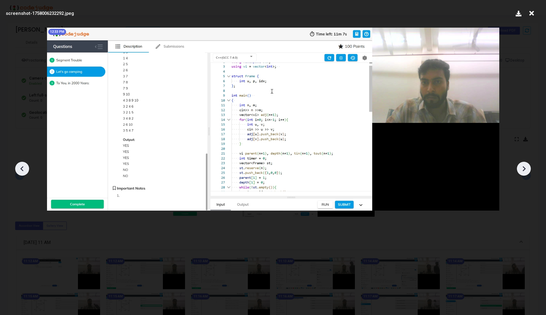
click at [525, 169] on icon at bounding box center [524, 168] width 3 height 5
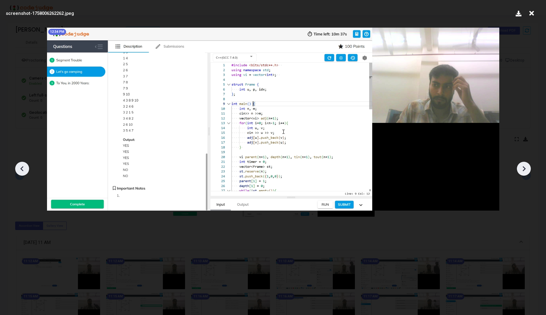
click at [525, 169] on icon at bounding box center [524, 168] width 3 height 5
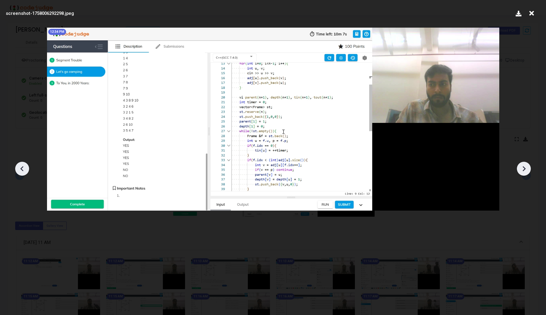
click at [525, 169] on icon at bounding box center [524, 168] width 3 height 5
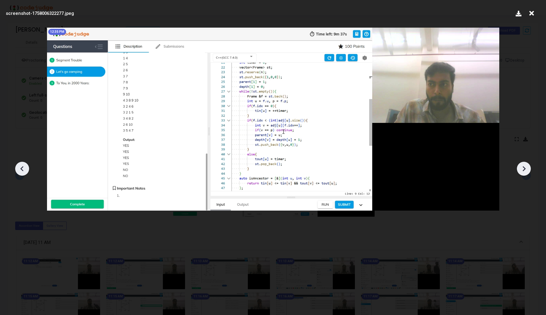
click at [525, 169] on icon at bounding box center [524, 168] width 3 height 5
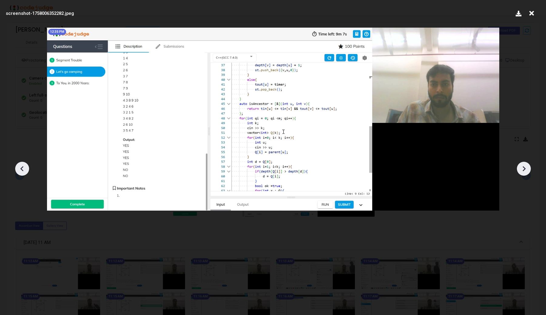
click at [525, 169] on icon at bounding box center [524, 168] width 3 height 5
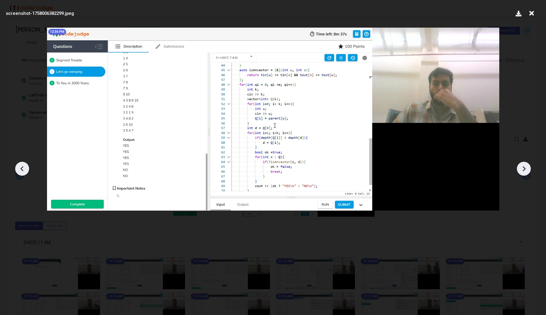
click at [525, 169] on icon at bounding box center [524, 168] width 3 height 5
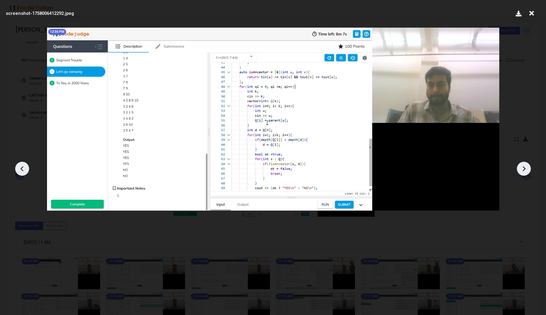
click at [525, 169] on icon at bounding box center [524, 168] width 3 height 5
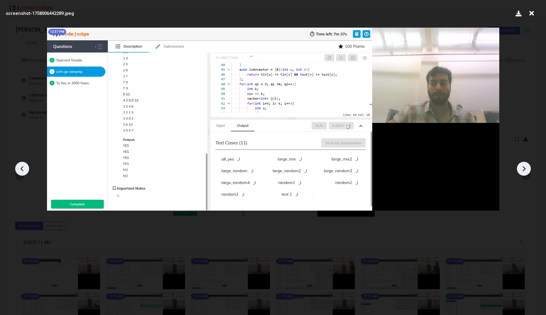
click at [525, 169] on icon at bounding box center [524, 168] width 3 height 5
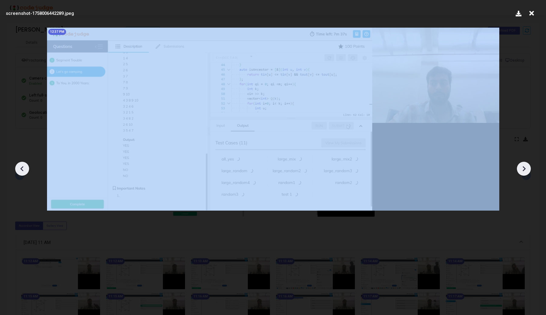
click at [525, 169] on icon at bounding box center [524, 168] width 3 height 5
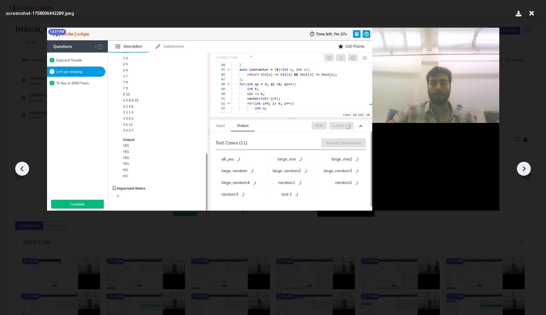
click at [525, 169] on icon at bounding box center [524, 168] width 3 height 5
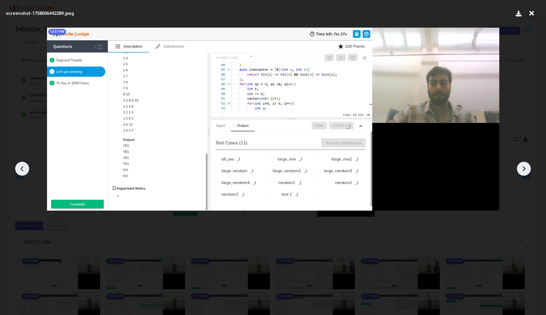
click at [533, 18] on icon at bounding box center [531, 14] width 9 height 12
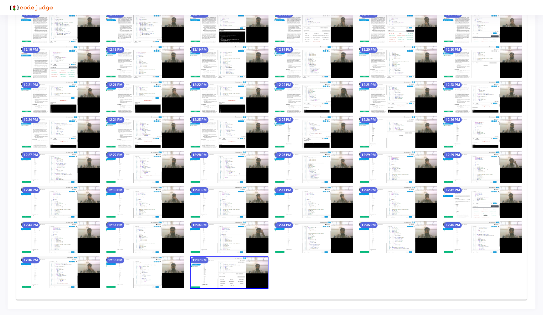
scroll to position [1016, 0]
click at [240, 268] on img at bounding box center [229, 272] width 79 height 32
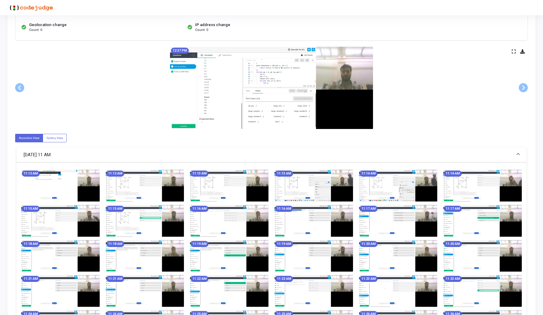
scroll to position [0, 0]
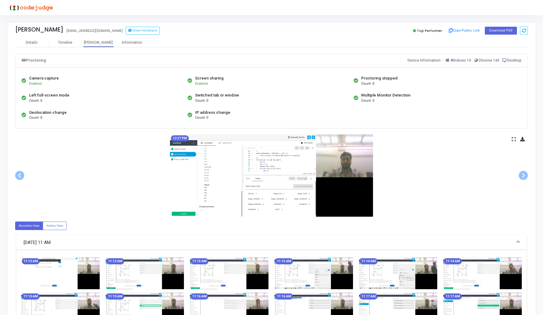
click at [514, 139] on icon at bounding box center [514, 138] width 4 height 3
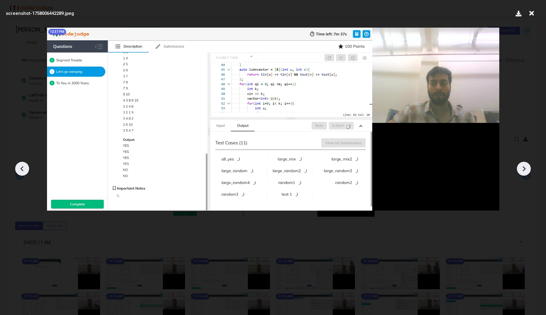
click at [530, 14] on icon at bounding box center [531, 14] width 9 height 12
